Goal: Obtain resource: Download file/media

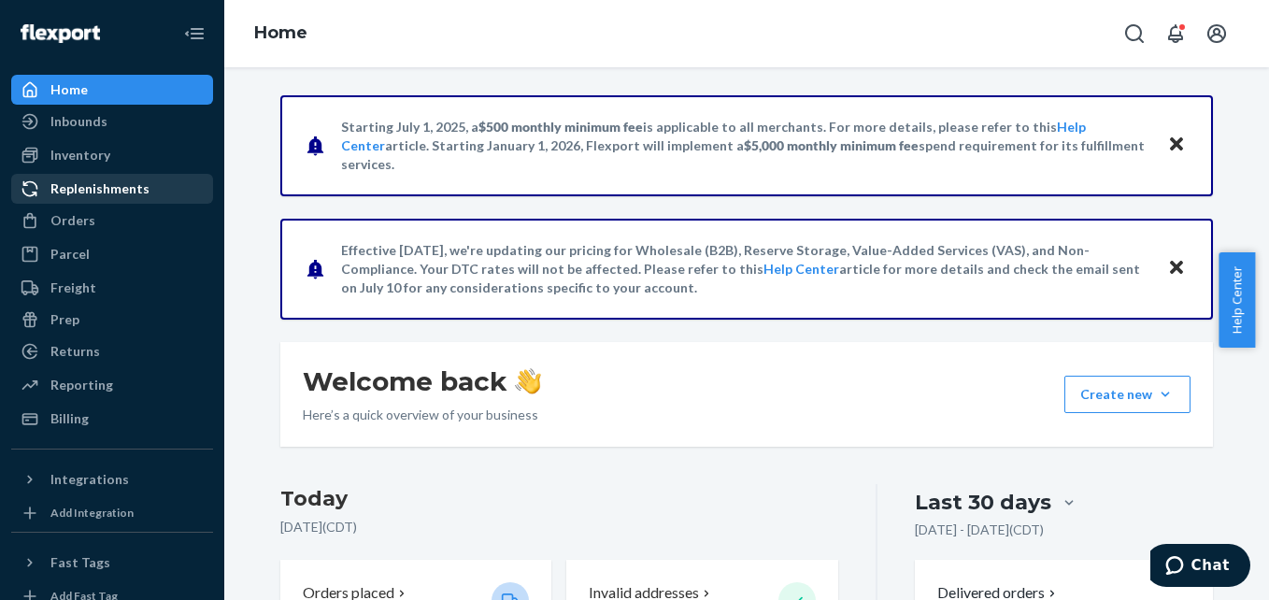
drag, startPoint x: 95, startPoint y: 164, endPoint x: 143, endPoint y: 182, distance: 50.9
click at [95, 164] on div "Inventory" at bounding box center [112, 155] width 198 height 26
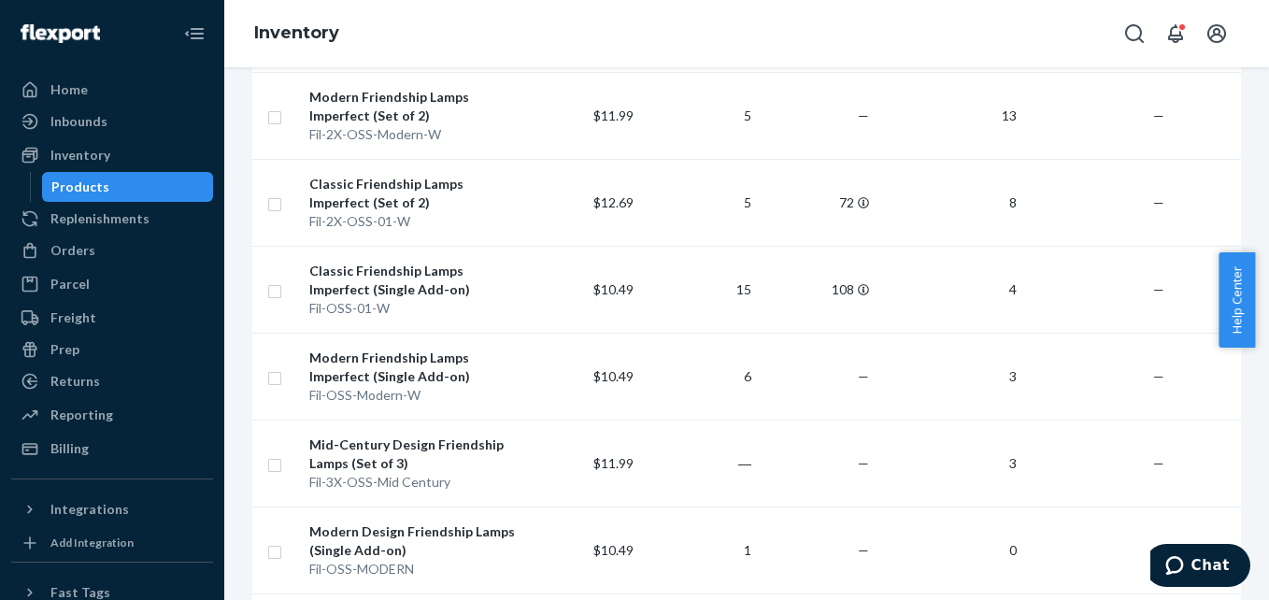
scroll to position [561, 0]
click at [436, 377] on div "Modern Friendship Lamps Imperfect (Single Add-on)" at bounding box center [412, 366] width 207 height 37
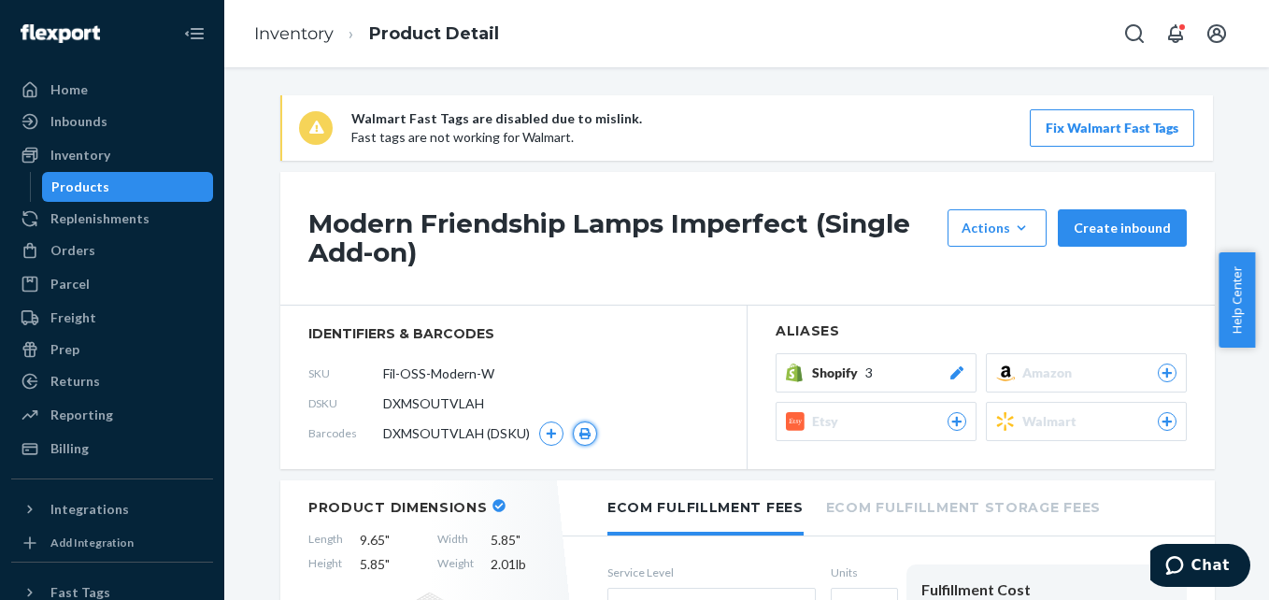
click at [579, 437] on icon "button" at bounding box center [584, 433] width 11 height 11
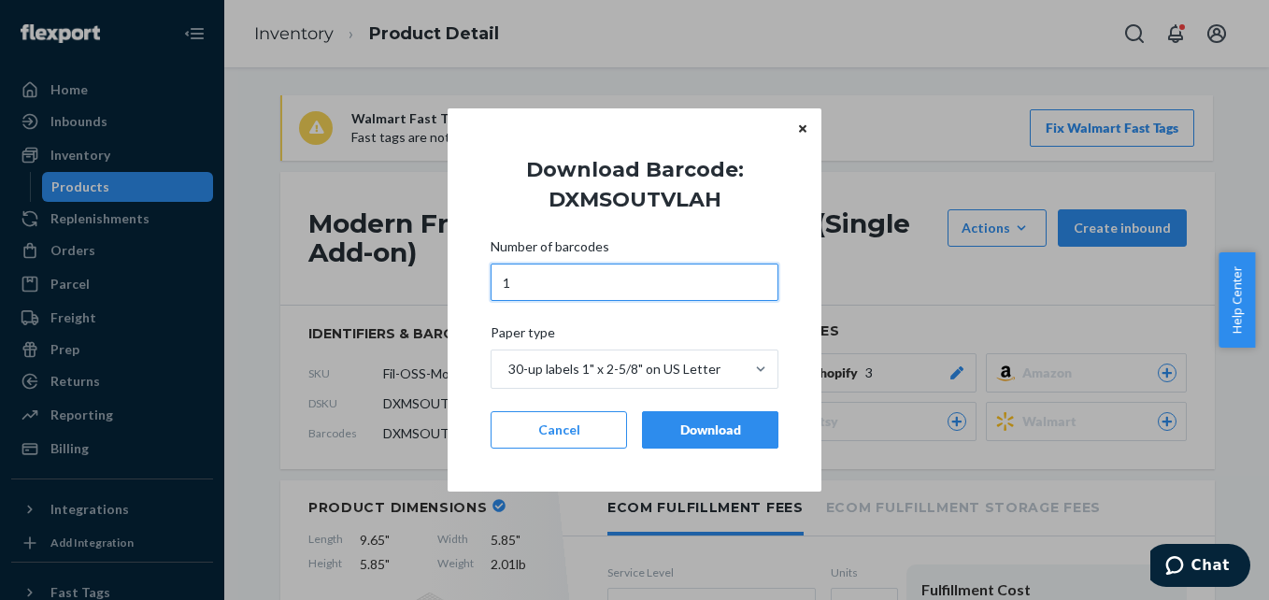
click at [548, 282] on input "1" at bounding box center [635, 281] width 288 height 37
type input "30"
click at [715, 425] on div "Download" at bounding box center [710, 429] width 105 height 19
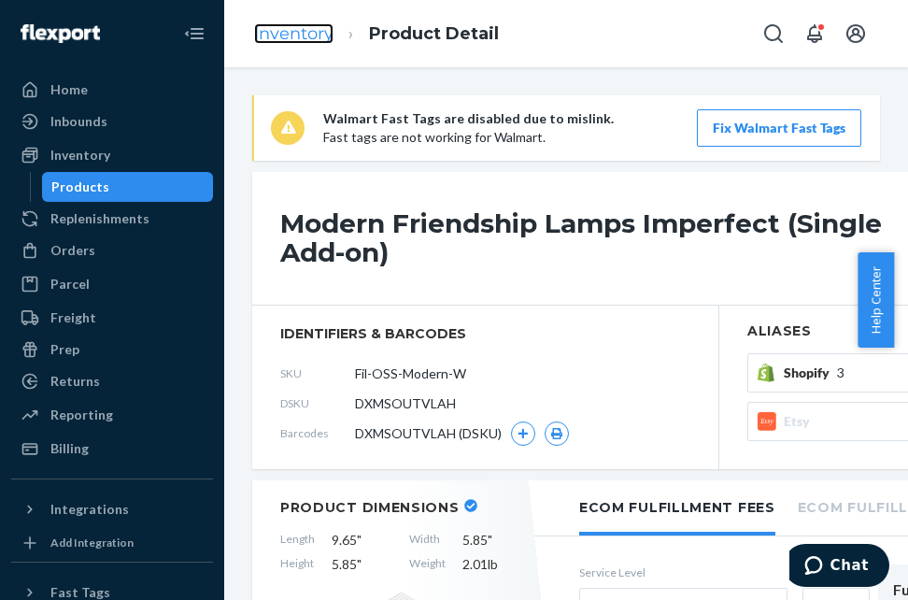
click at [317, 34] on link "Inventory" at bounding box center [293, 33] width 79 height 21
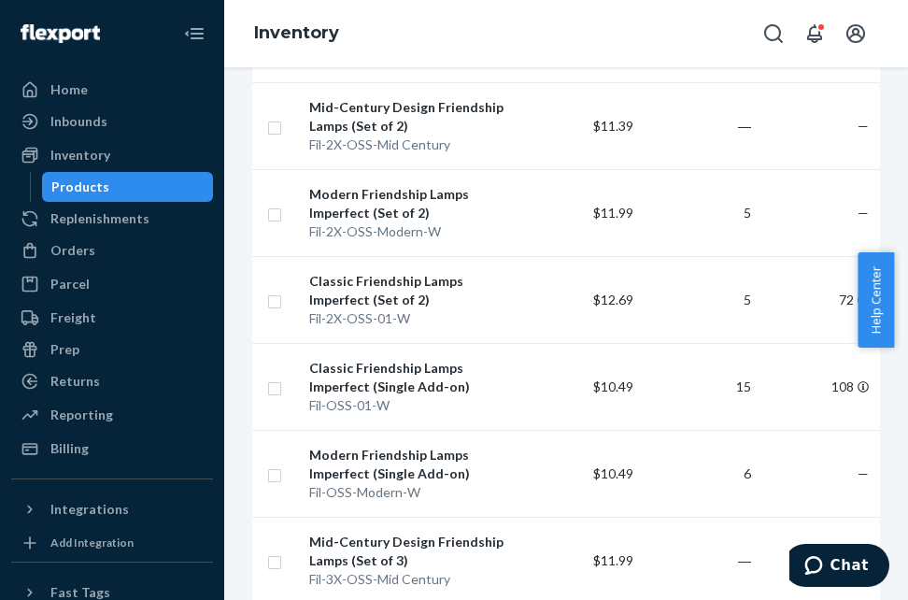
scroll to position [494, 0]
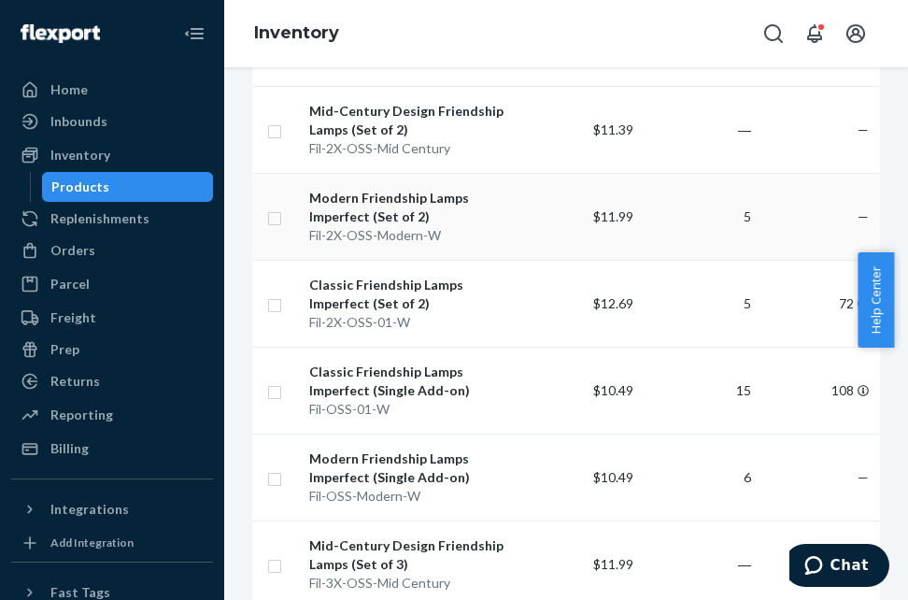
click at [407, 213] on div "Modern Friendship Lamps Imperfect (Set of 2)" at bounding box center [412, 207] width 207 height 37
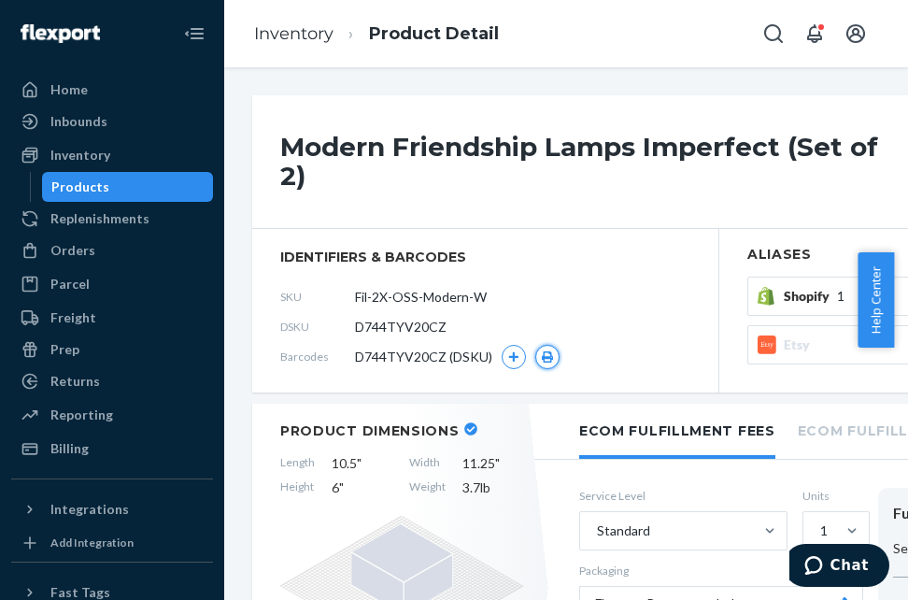
click at [544, 351] on icon "button" at bounding box center [547, 356] width 13 height 11
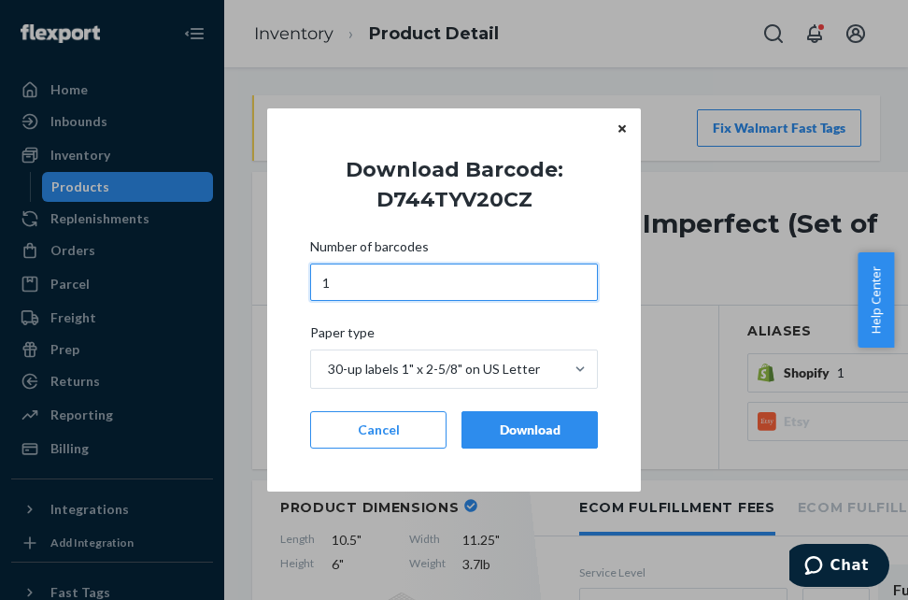
click at [420, 280] on input "1" at bounding box center [454, 281] width 288 height 37
type input "30"
click at [502, 425] on div "Download" at bounding box center [529, 429] width 105 height 19
